Goal: Find specific page/section: Find specific page/section

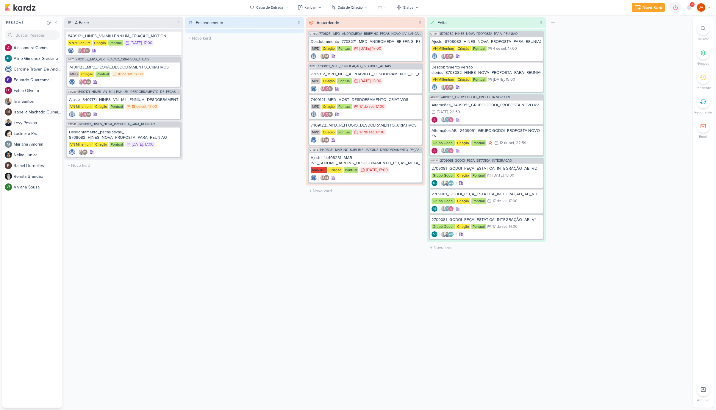
click at [265, 240] on div "Em andamento 0 Mover Para Esquerda Mover Para Direita Deletar O título do kard …" at bounding box center [244, 212] width 119 height 390
click at [141, 137] on div "Desdobramento_peças ativas_ 8708082_HINES_NOVA_PROPOSTA_PARA_REUNIAO" at bounding box center [124, 134] width 110 height 11
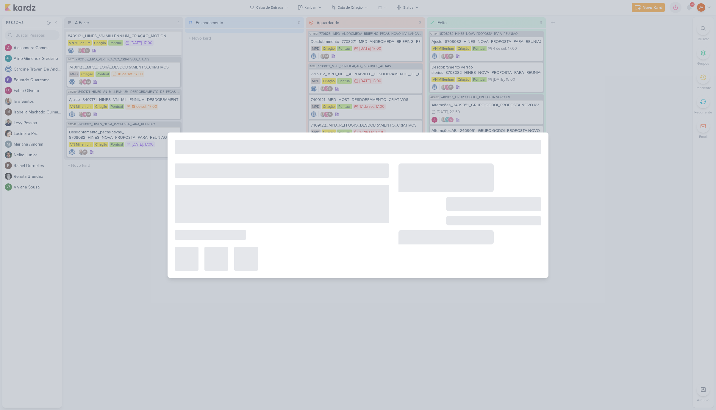
click at [141, 137] on div at bounding box center [358, 205] width 716 height 410
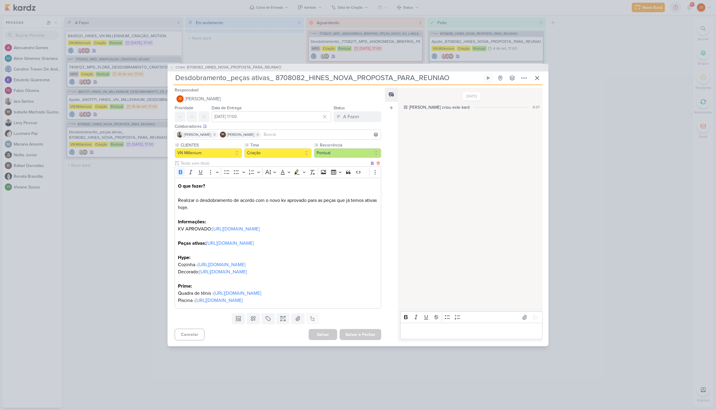
click at [241, 226] on link "https://drive.google.com/drive/folders/1H9RNG_CMbl1Vj51lL1K0-BachpJHP6wc" at bounding box center [236, 229] width 48 height 6
click at [109, 254] on div "CT1341 8708082_HINES_NOVA_PROPOSTA_PARA_REUNIAO Desdobramento_peças ativas_ 870…" at bounding box center [358, 205] width 716 height 410
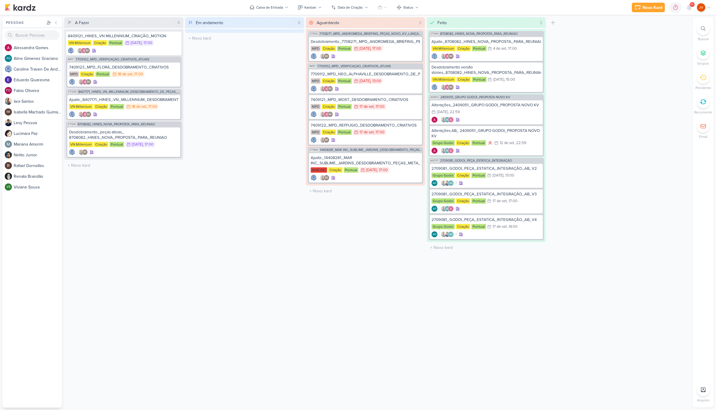
click at [701, 390] on div at bounding box center [703, 389] width 13 height 13
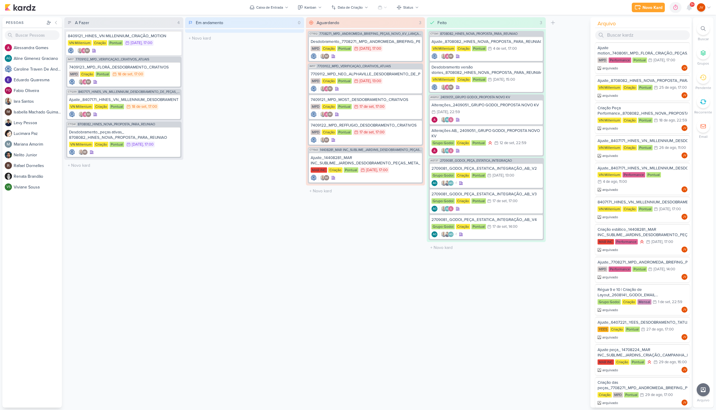
click at [546, 302] on div "A Fazer 4 Mover Para Esquerda Mover Para Direita Deletar 8409121_HINES_VN MILLE…" at bounding box center [377, 212] width 626 height 390
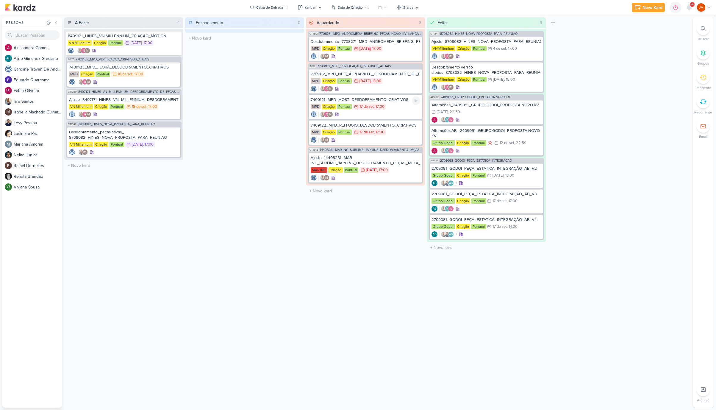
click at [393, 104] on div "MPD Criação Pontual 17/9 17 de set , 17:00" at bounding box center [366, 107] width 110 height 7
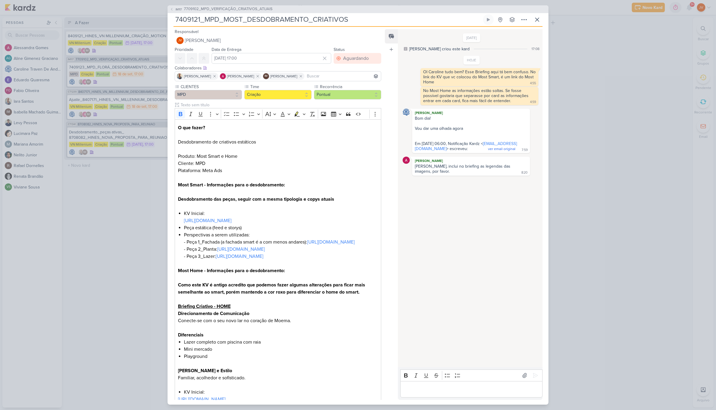
click at [581, 110] on div "IM117 7709102_MPD_VERIFICAÇÃO_CRIATIVOS_ATUAIS 7409121_MPD_MOST_DESDOBRAMENTO_C…" at bounding box center [358, 205] width 716 height 410
